Goal: Use online tool/utility: Utilize a website feature to perform a specific function

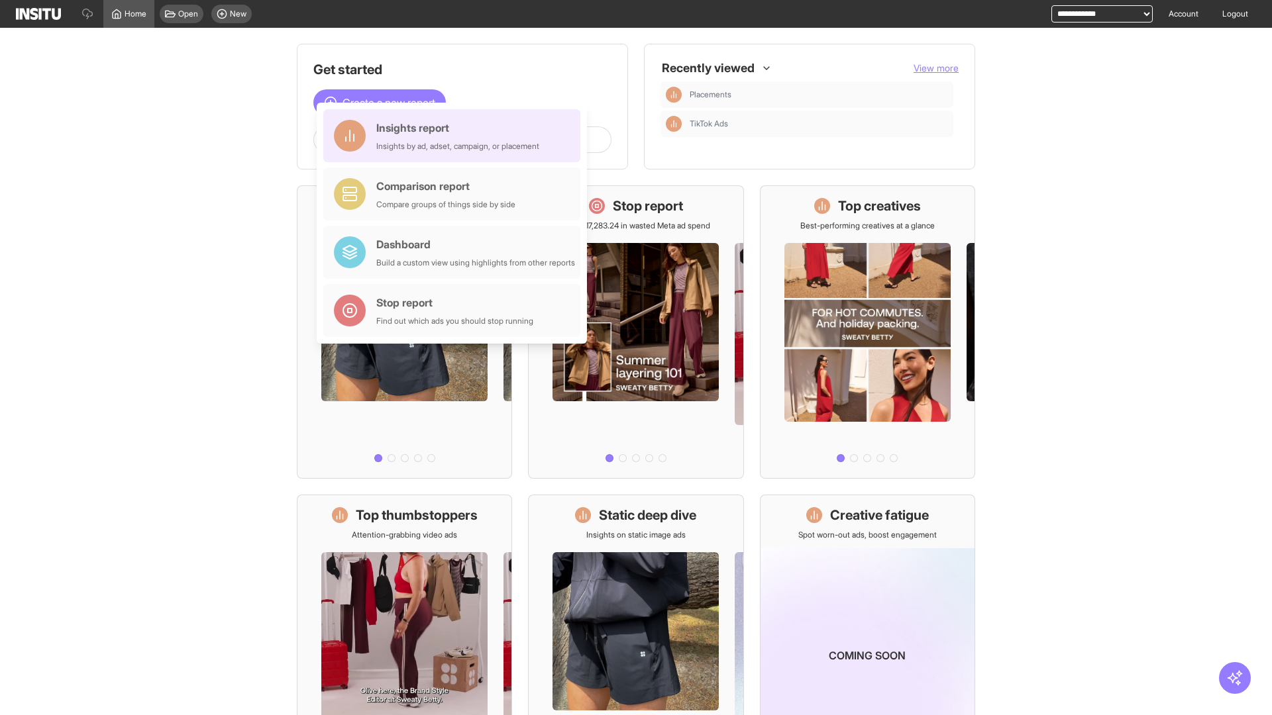
click at [455, 136] on div "Insights report Insights by ad, adset, campaign, or placement" at bounding box center [457, 136] width 163 height 32
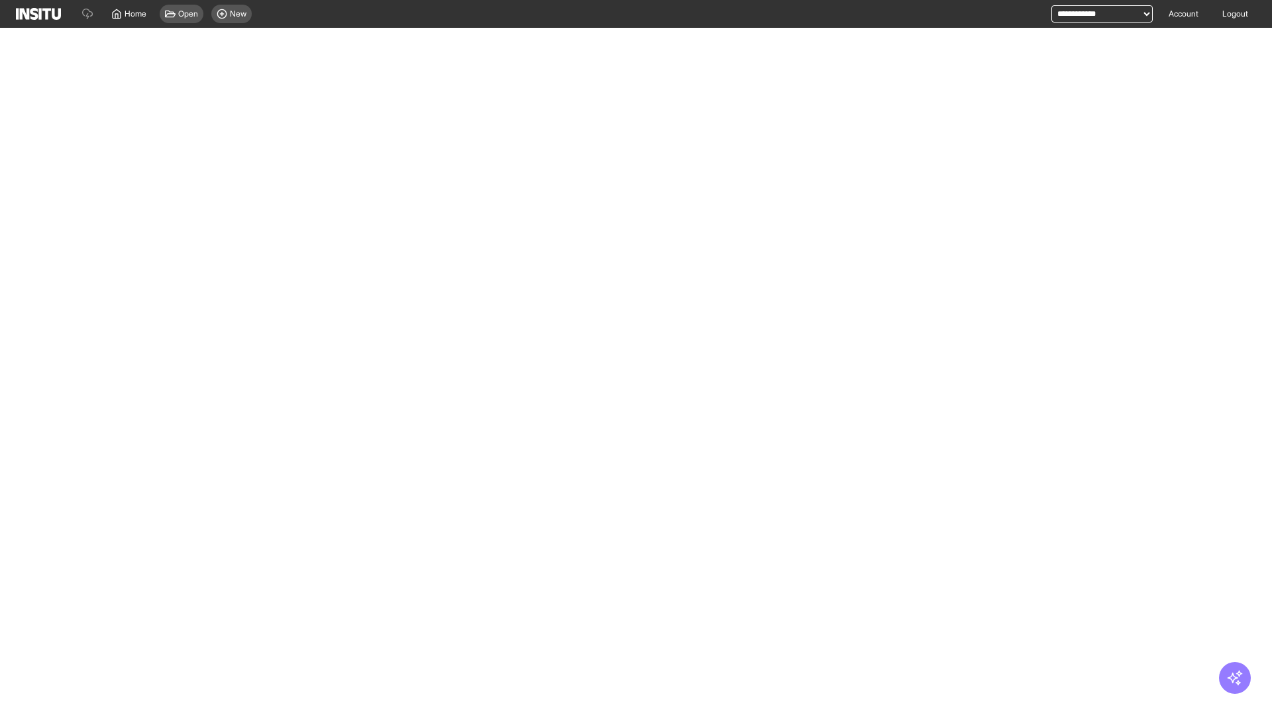
select select "**"
